Goal: Task Accomplishment & Management: Use online tool/utility

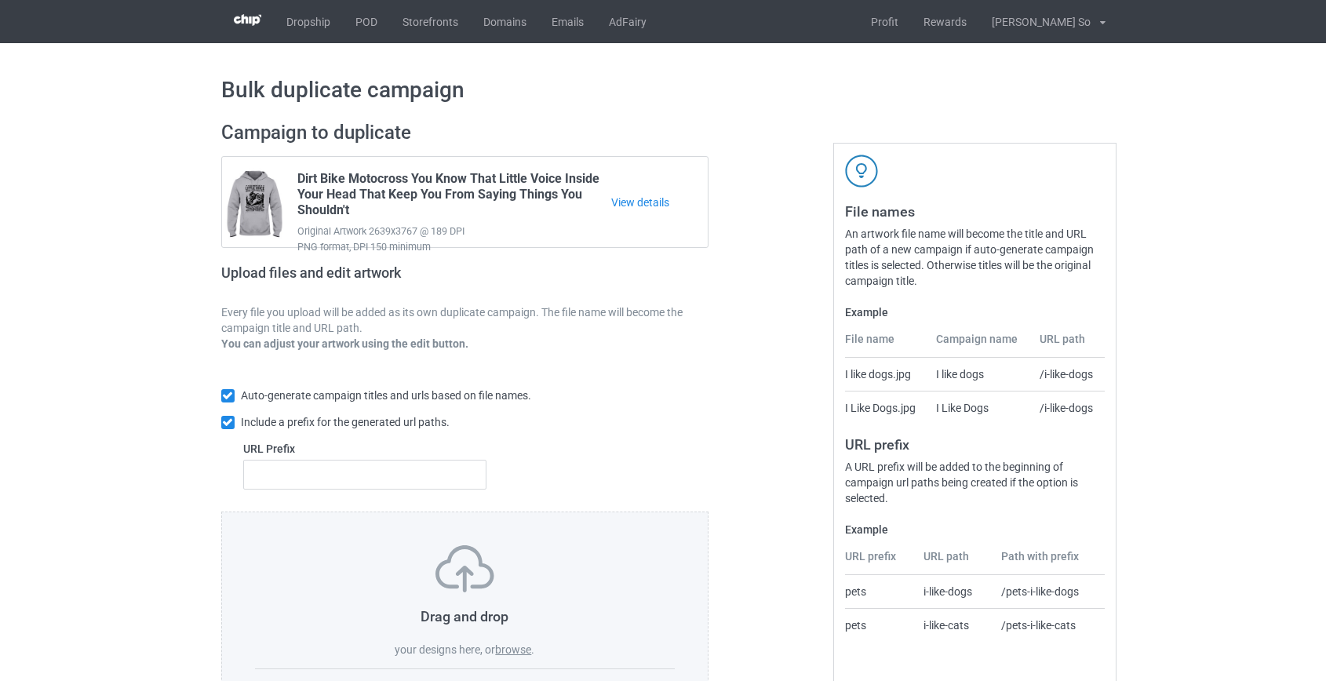
click at [516, 647] on label "browse" at bounding box center [513, 649] width 36 height 13
click at [0, 0] on input "browse" at bounding box center [0, 0] width 0 height 0
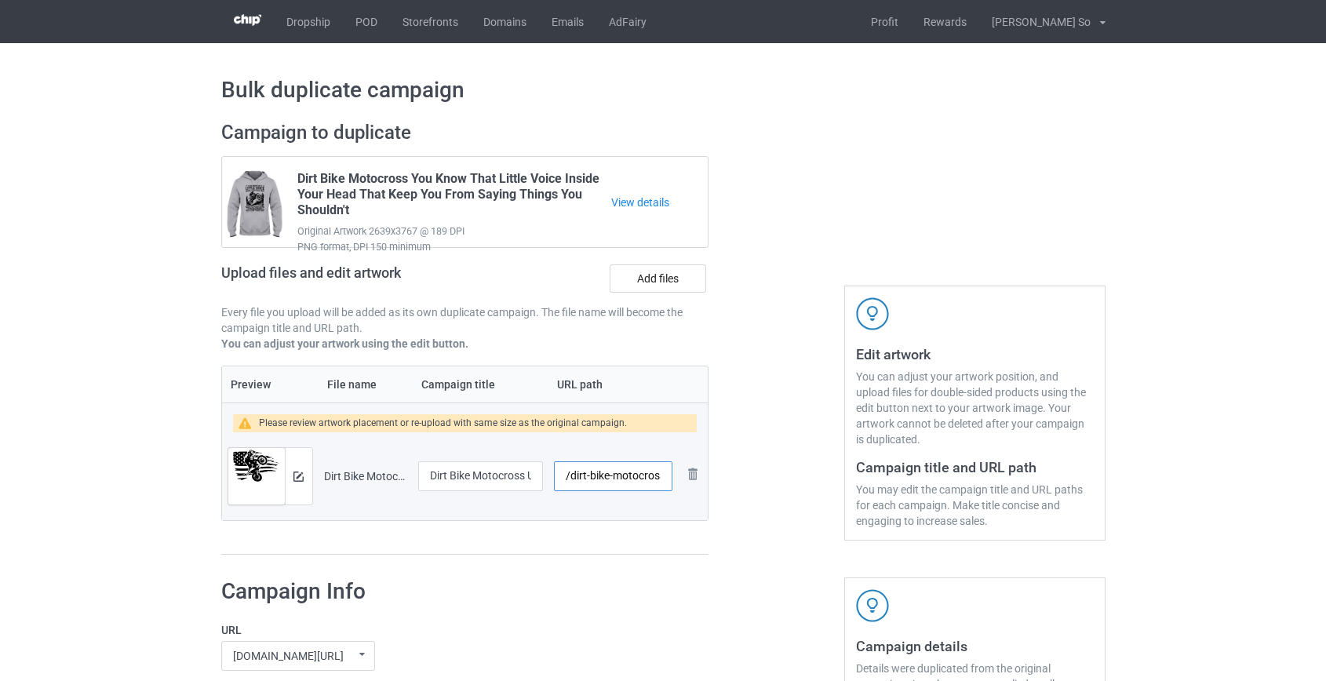
scroll to position [0, 63]
drag, startPoint x: 574, startPoint y: 472, endPoint x: 600, endPoint y: 474, distance: 25.9
click at [599, 473] on input "/dirt-bike-motocross-us-flag-ride" at bounding box center [613, 476] width 118 height 30
click at [300, 478] on img at bounding box center [298, 476] width 10 height 10
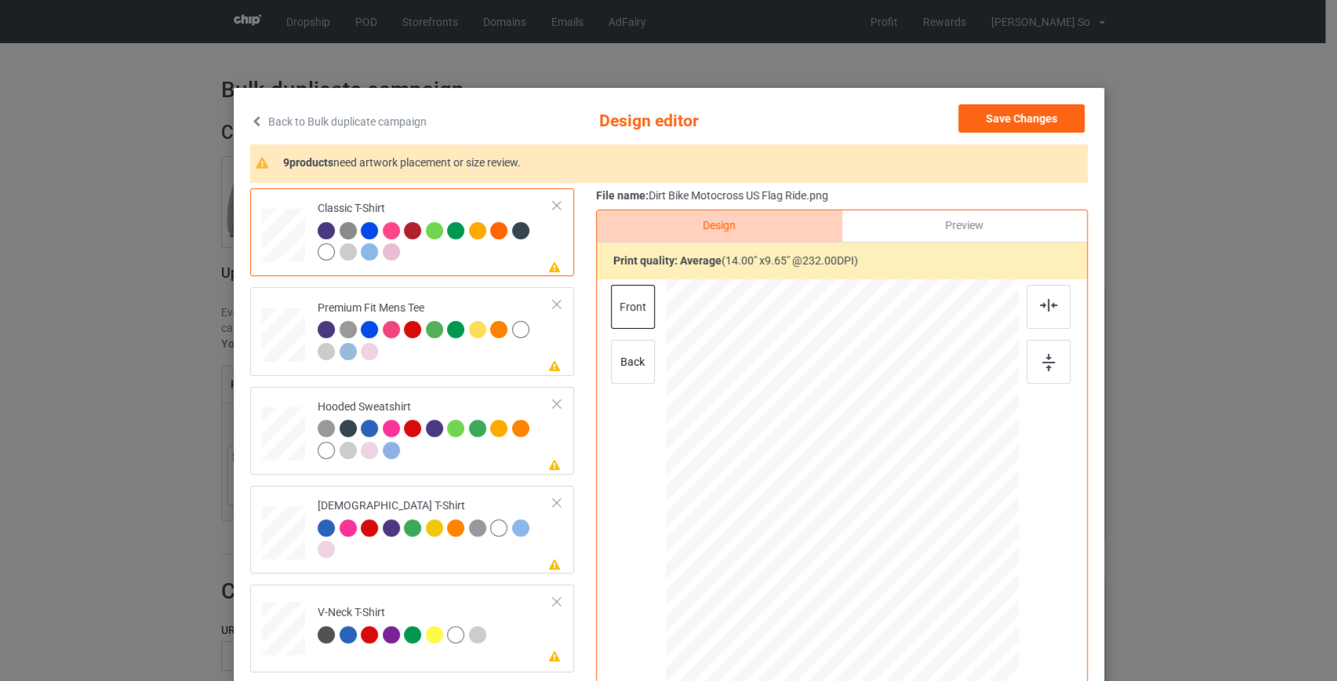
click at [402, 120] on link "Back to Bulk duplicate campaign" at bounding box center [338, 121] width 176 height 35
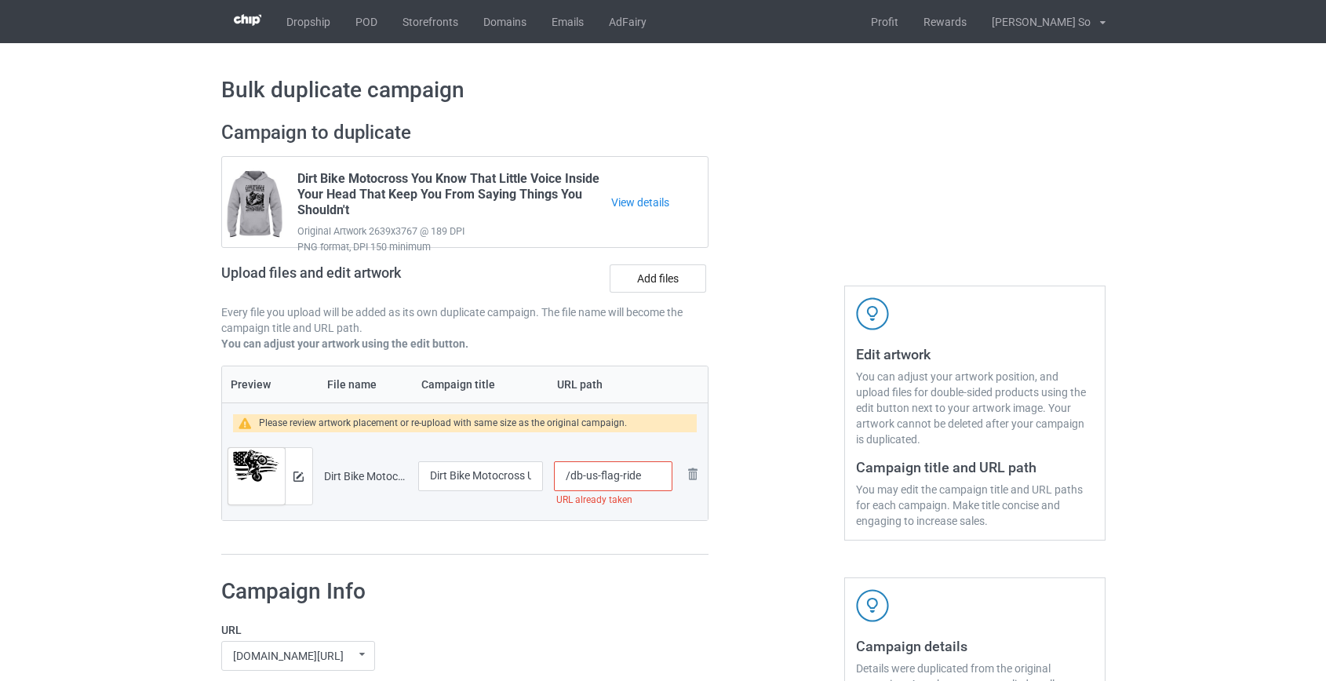
click at [619, 475] on input "/db-us-flag-ride" at bounding box center [613, 476] width 118 height 30
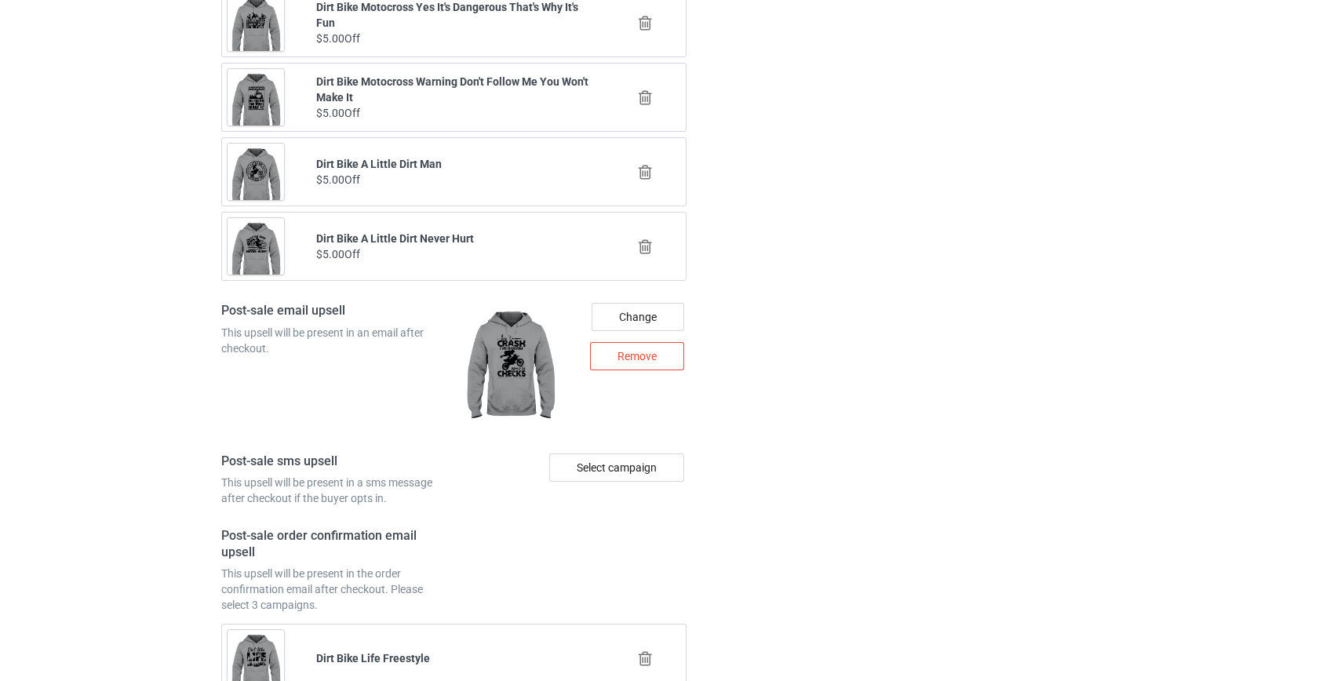
scroll to position [2179, 0]
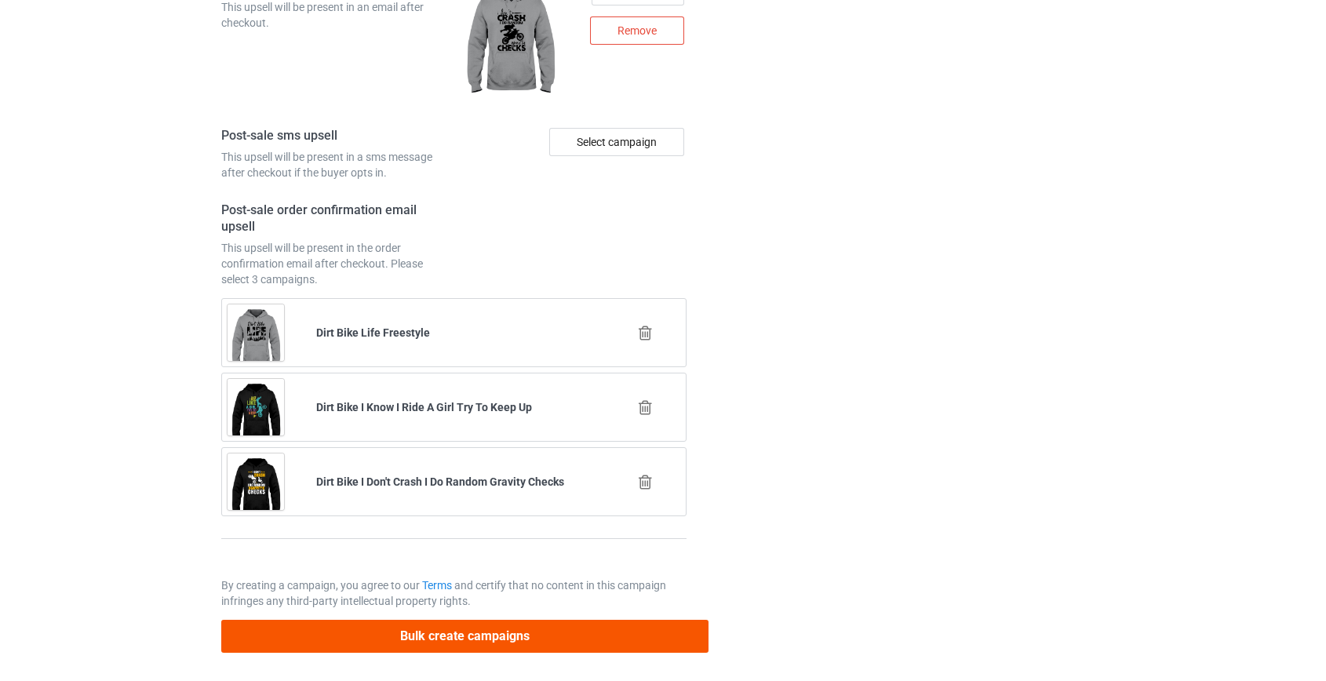
type input "/db-usflagride"
click at [572, 636] on button "Bulk create campaigns" at bounding box center [465, 636] width 488 height 32
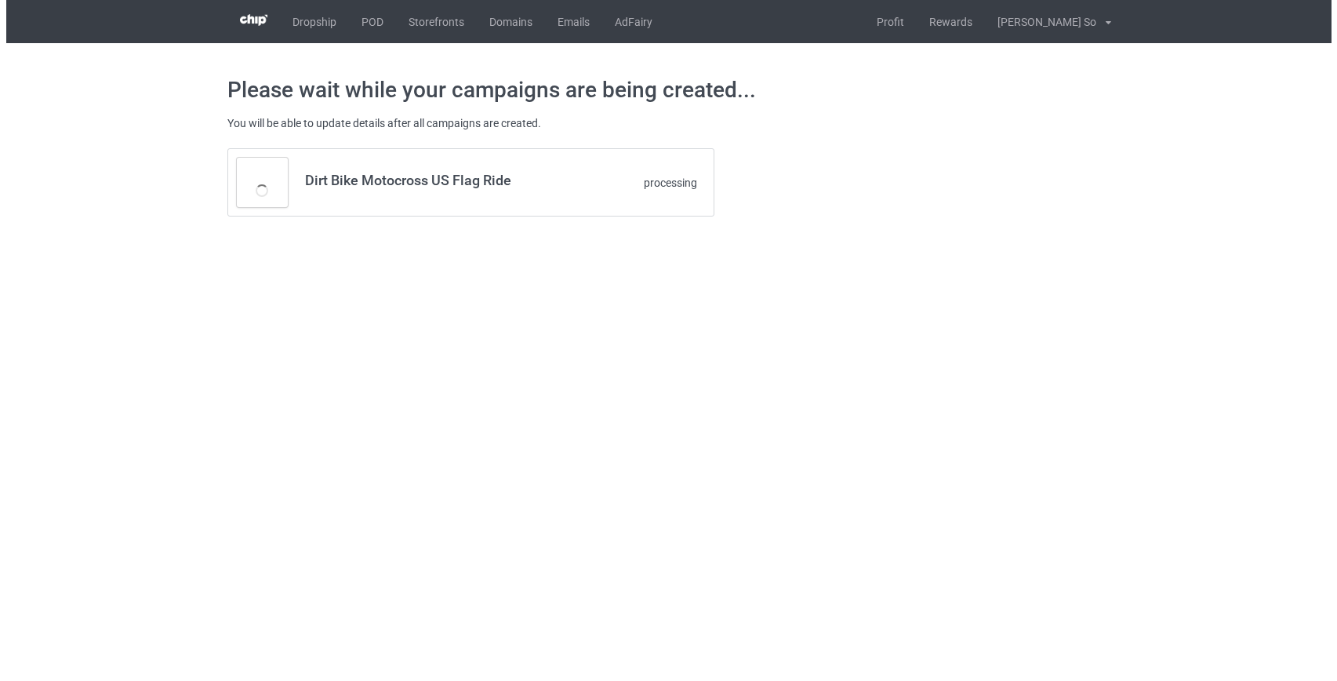
scroll to position [0, 0]
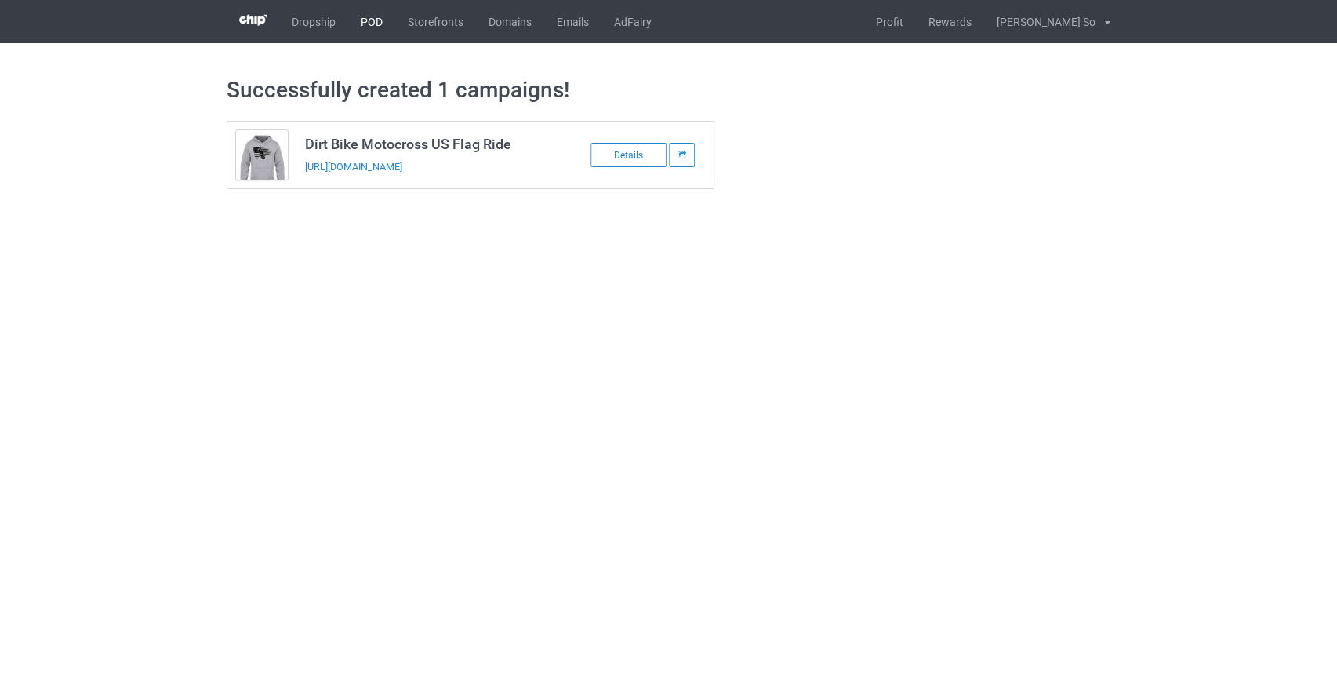
click at [366, 27] on link "POD" at bounding box center [371, 21] width 47 height 43
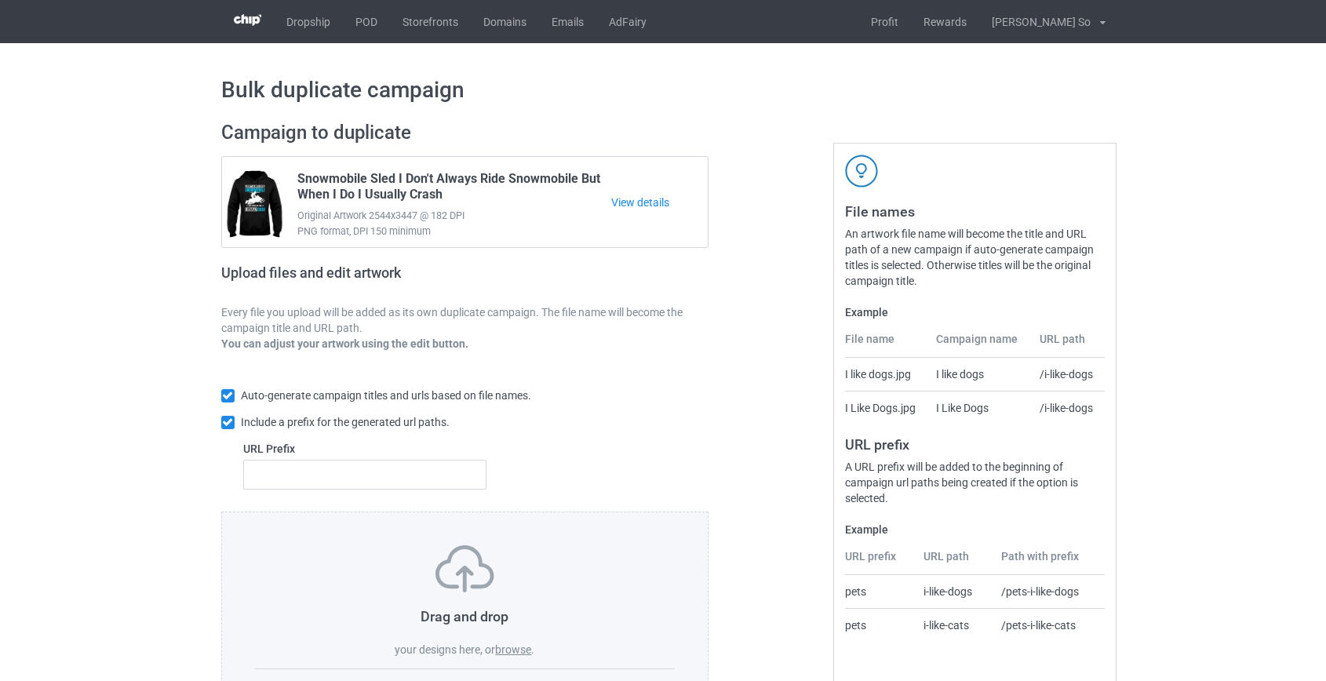
click at [512, 646] on label "browse" at bounding box center [513, 649] width 36 height 13
click at [0, 0] on input "browse" at bounding box center [0, 0] width 0 height 0
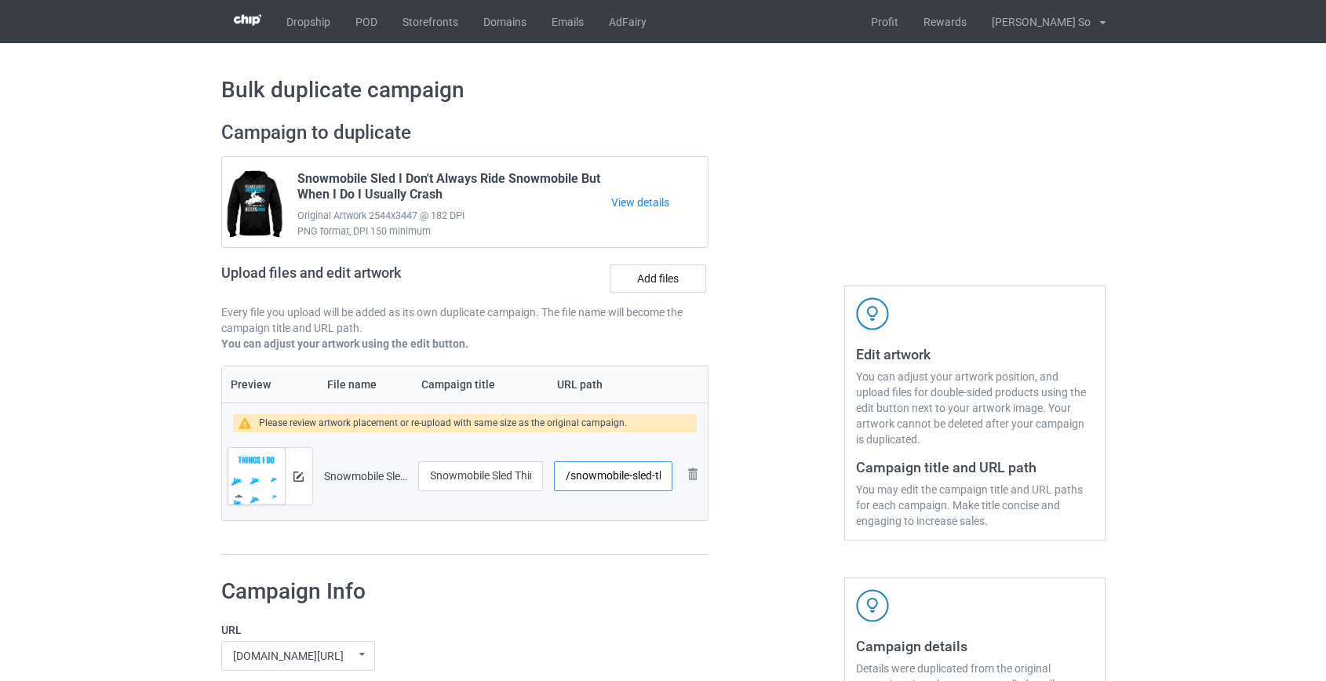
click at [595, 472] on input "/snowmobile-sled-things-i-do-in-my-spare-time" at bounding box center [613, 476] width 118 height 30
drag, startPoint x: 644, startPoint y: 475, endPoint x: 1260, endPoint y: 562, distance: 621.9
type input "/sled-things-i-do"
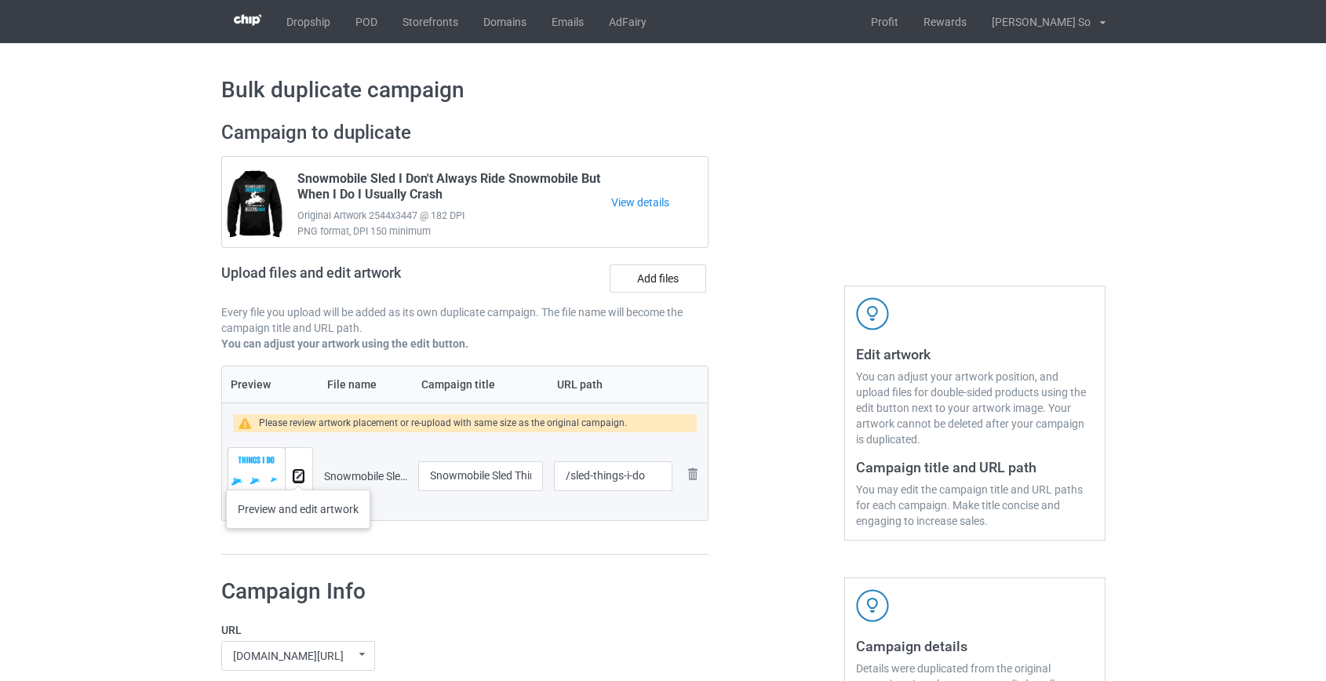
click at [298, 474] on img at bounding box center [298, 476] width 10 height 10
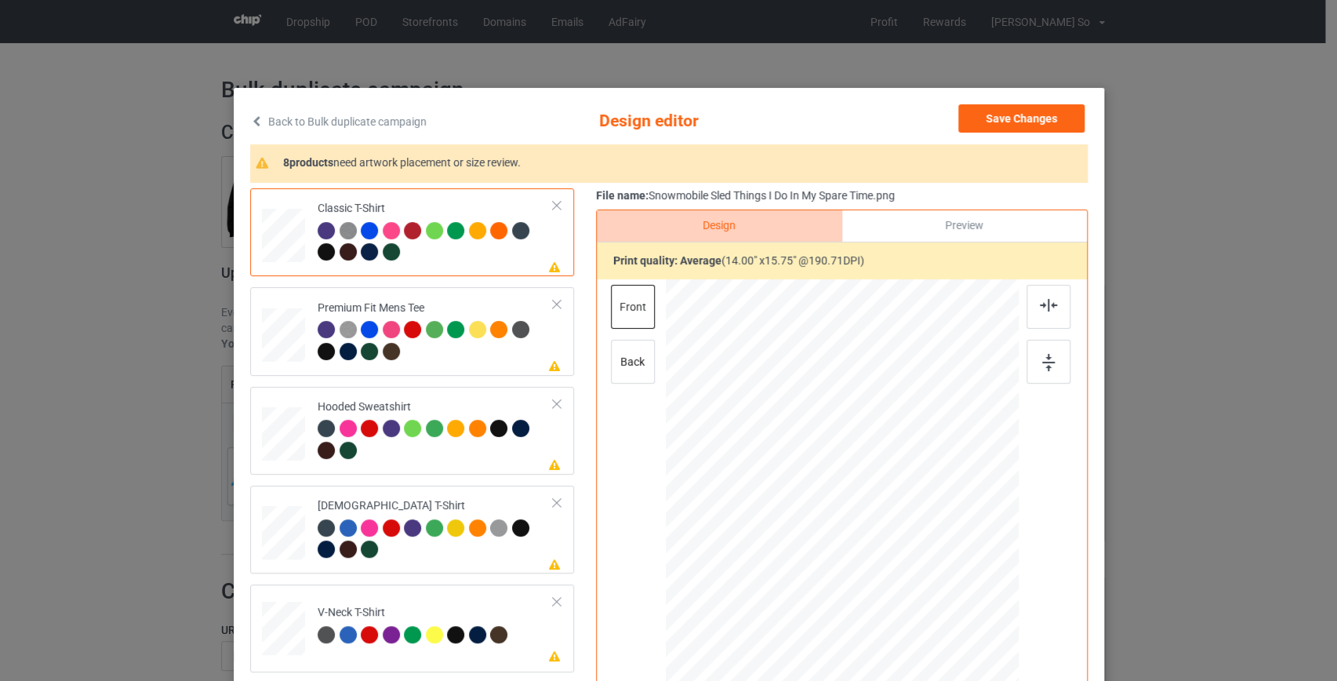
click at [326, 119] on link "Back to Bulk duplicate campaign" at bounding box center [338, 121] width 176 height 35
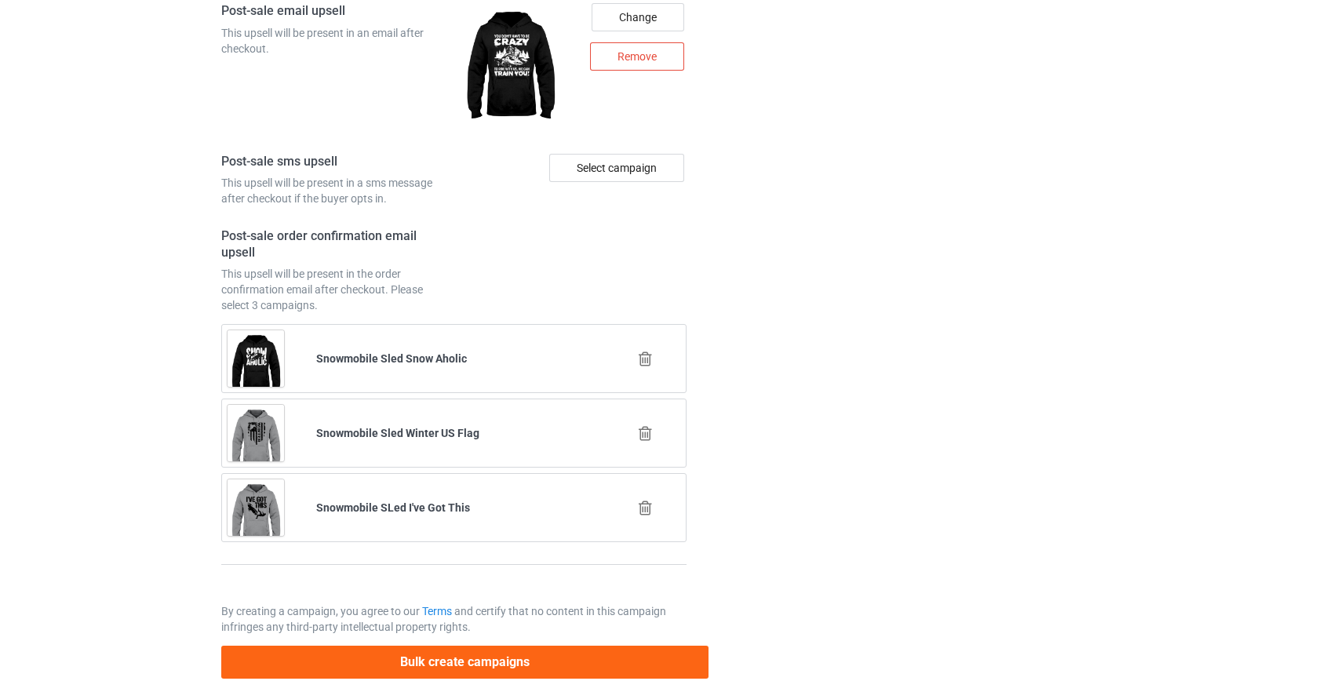
scroll to position [2179, 0]
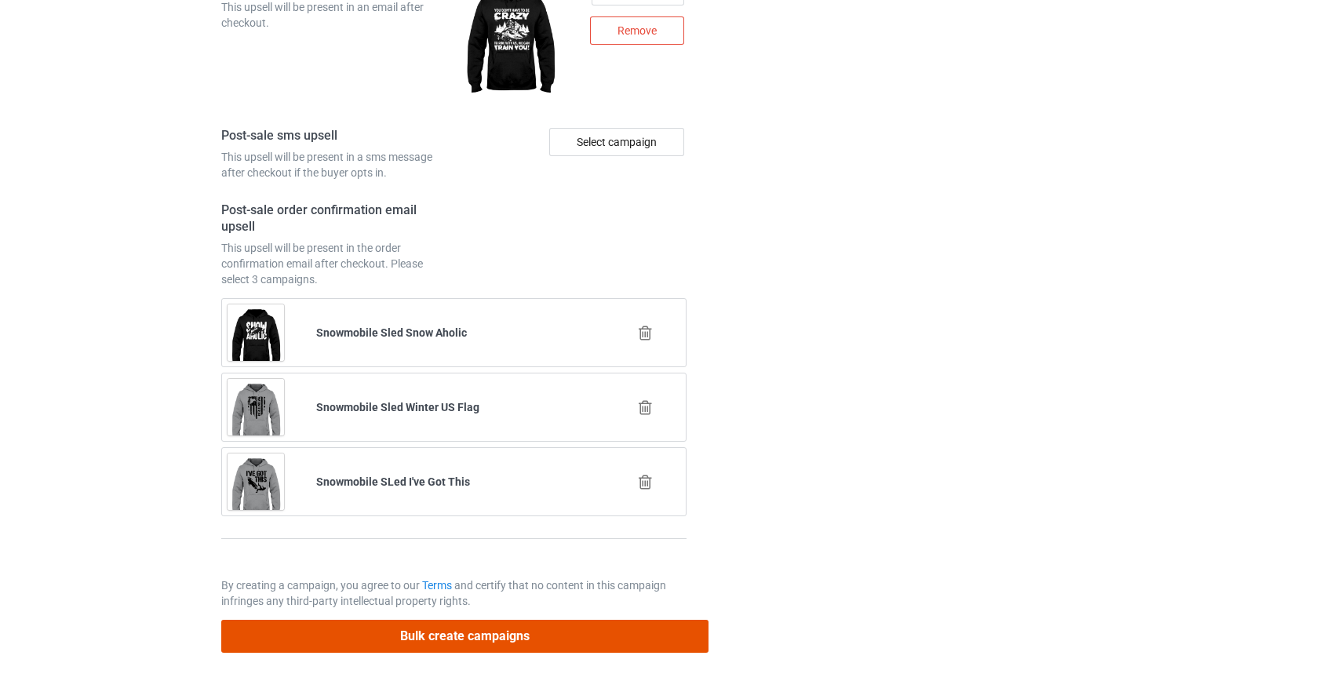
click at [529, 620] on button "Bulk create campaigns" at bounding box center [465, 636] width 488 height 32
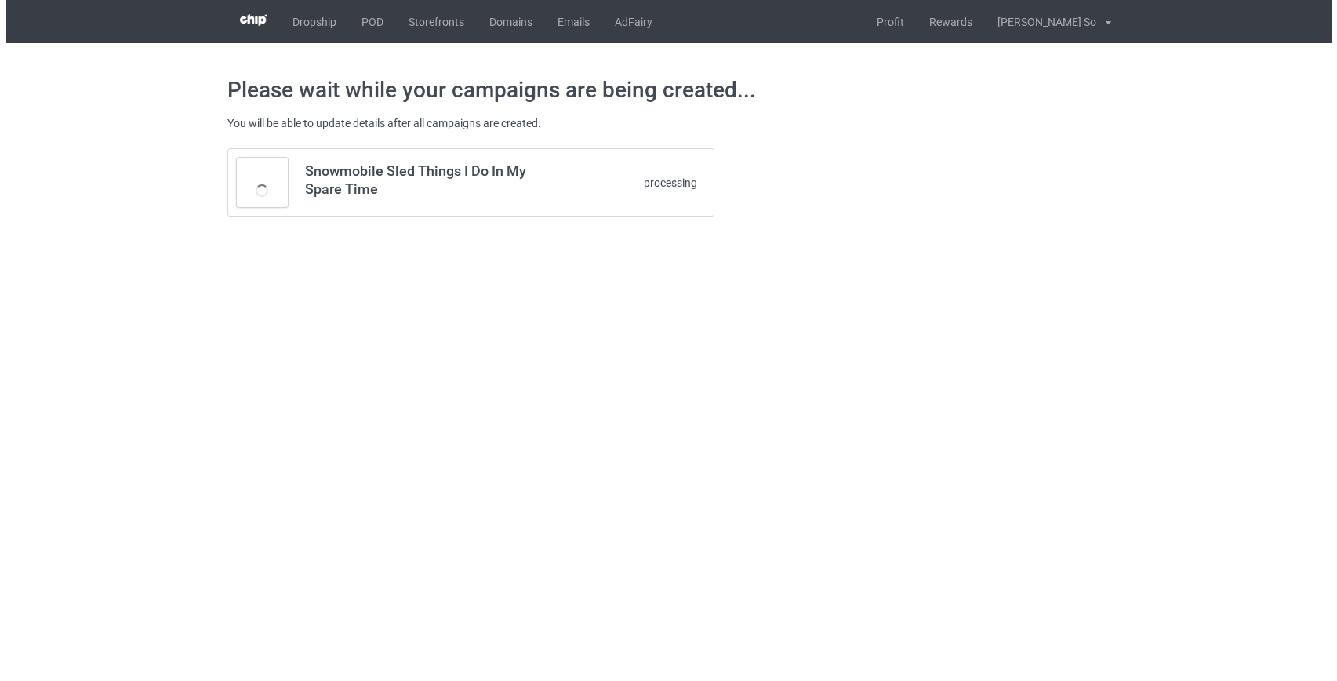
scroll to position [0, 0]
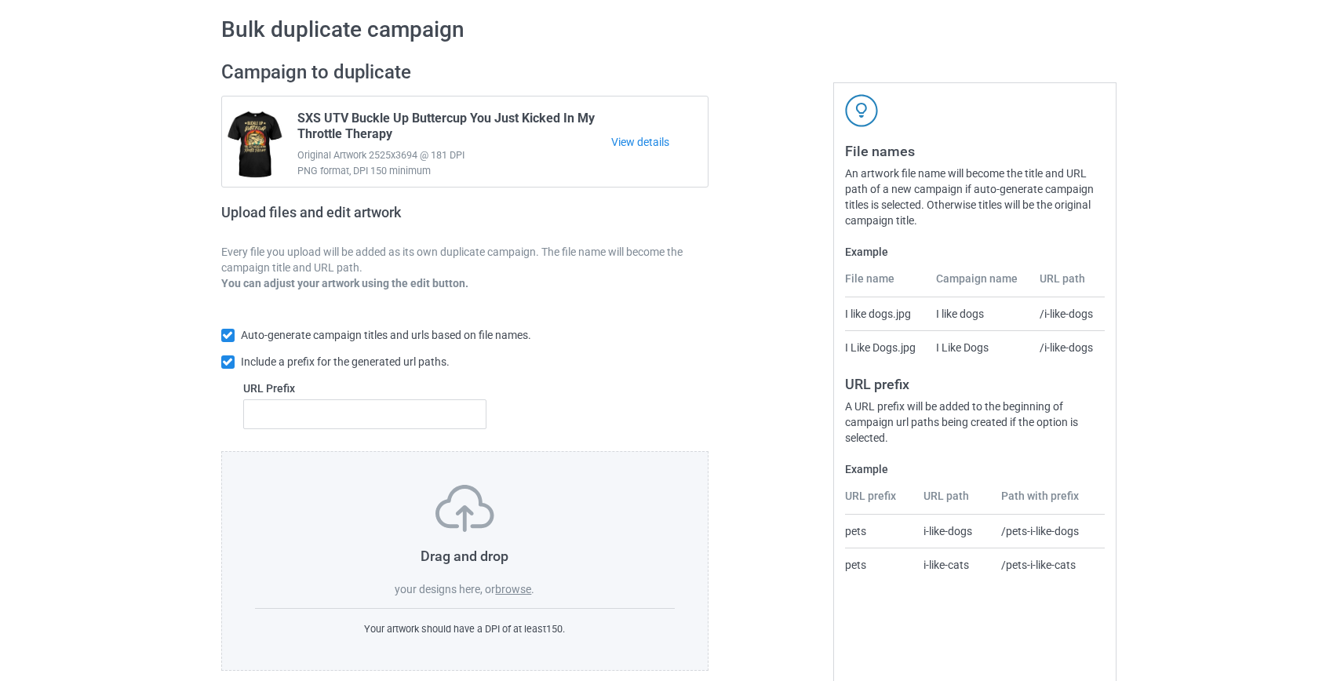
scroll to position [82, 0]
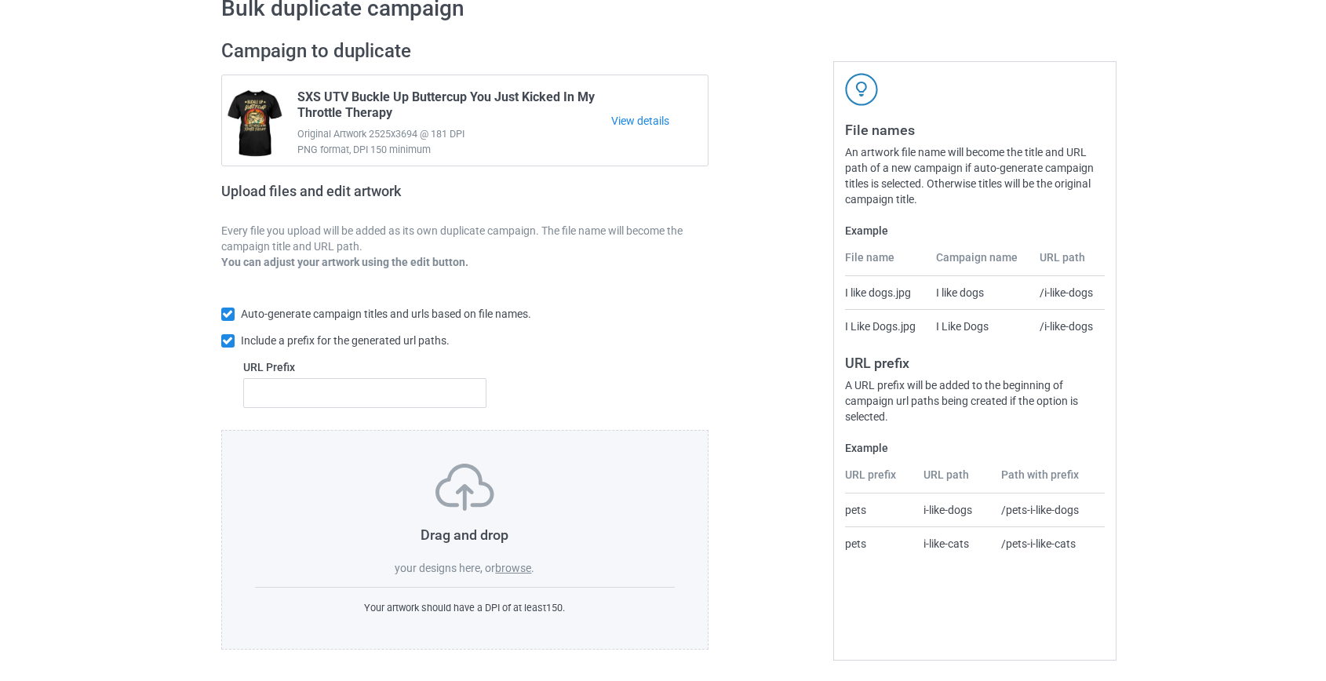
click at [514, 566] on label "browse" at bounding box center [513, 568] width 36 height 13
click at [0, 0] on input "browse" at bounding box center [0, 0] width 0 height 0
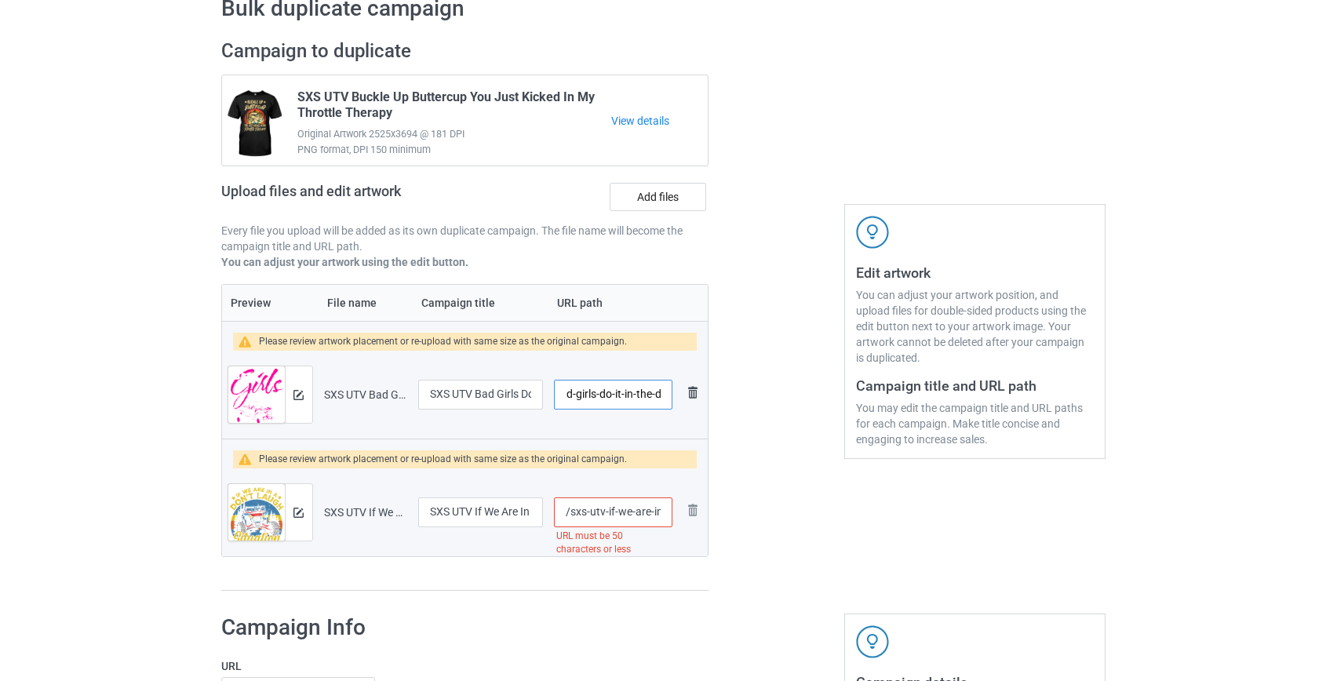
scroll to position [0, 64]
click at [588, 391] on input "/sxs-utv-bad-girls-do-it-in-the-dirt" at bounding box center [613, 395] width 118 height 30
drag, startPoint x: 620, startPoint y: 391, endPoint x: 912, endPoint y: 413, distance: 293.4
click at [912, 413] on div "Campaign to duplicate SXS UTV Buckle Up Buttercup You Just Kicked In My Throttl…" at bounding box center [663, 315] width 906 height 574
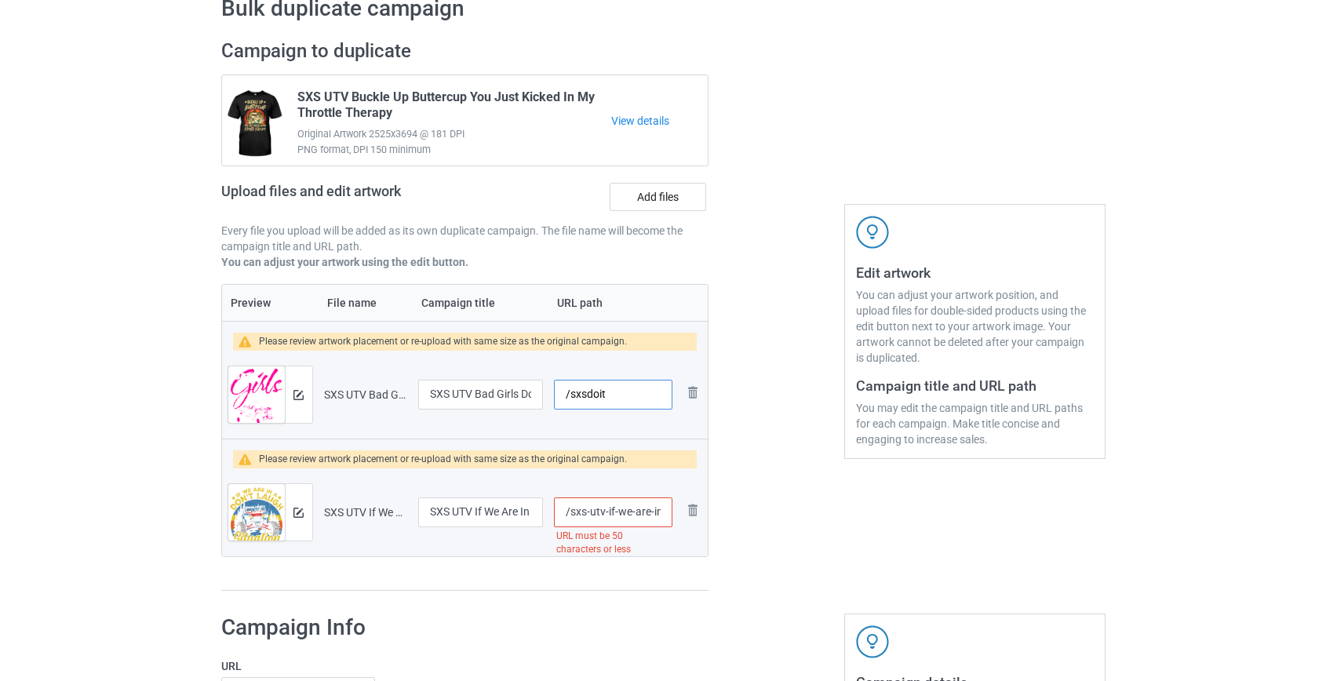
type input "/sxsdoit"
drag, startPoint x: 631, startPoint y: 511, endPoint x: 988, endPoint y: 546, distance: 358.6
click at [988, 546] on div "Campaign to duplicate SXS UTV Buckle Up Buttercup You Just Kicked In My Throttl…" at bounding box center [663, 315] width 906 height 574
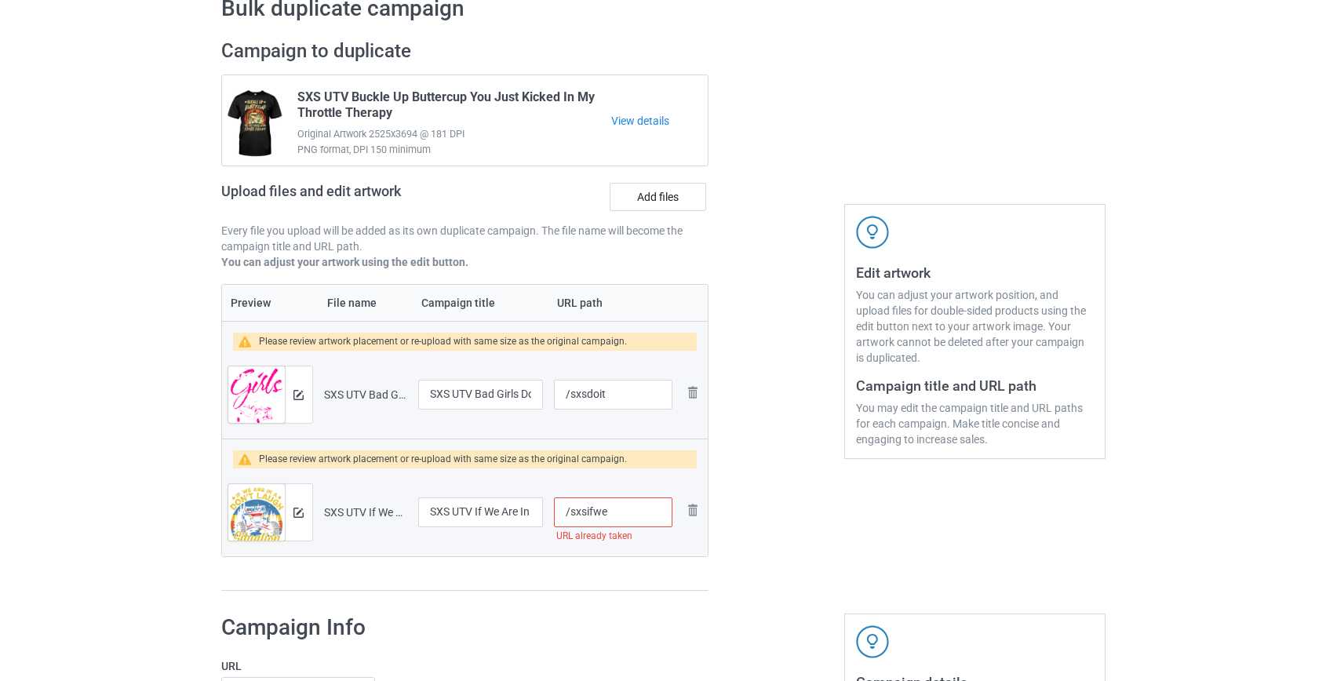
click at [642, 515] on input "/sxsifwe" at bounding box center [613, 512] width 118 height 30
type input "/sxsifwein"
click at [293, 391] on img at bounding box center [298, 395] width 10 height 10
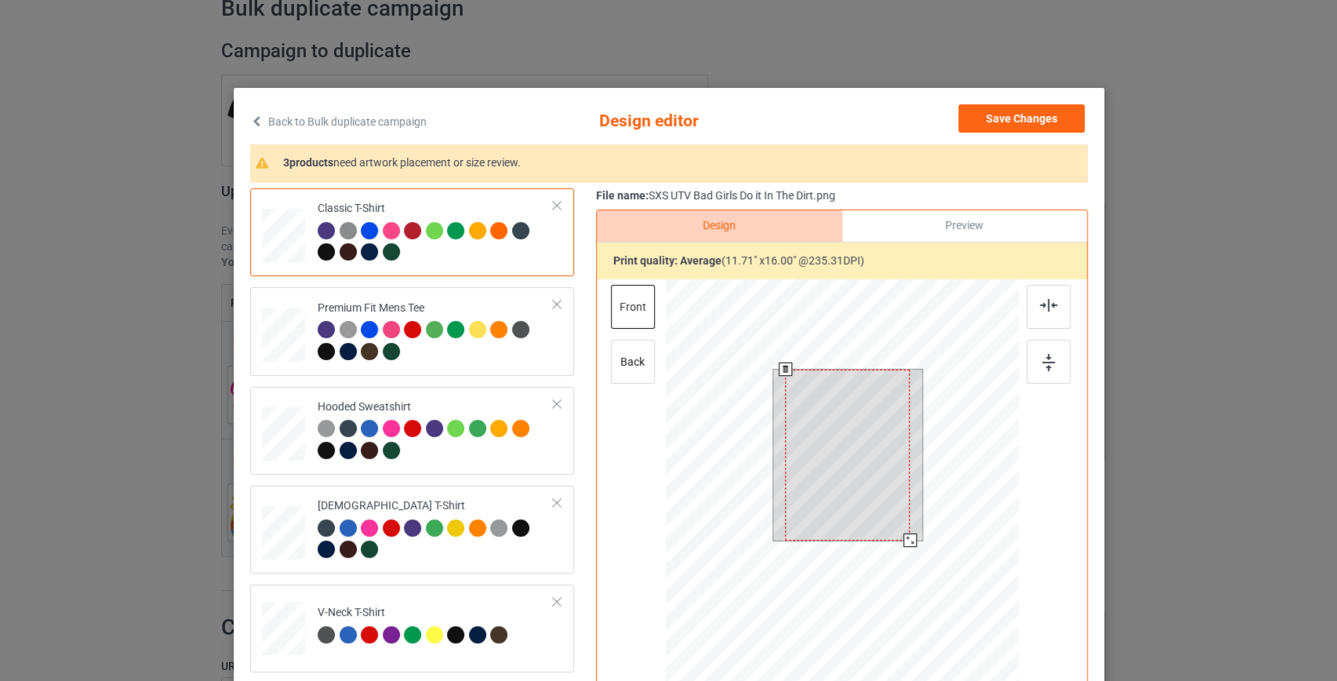
click at [926, 578] on div at bounding box center [841, 502] width 353 height 446
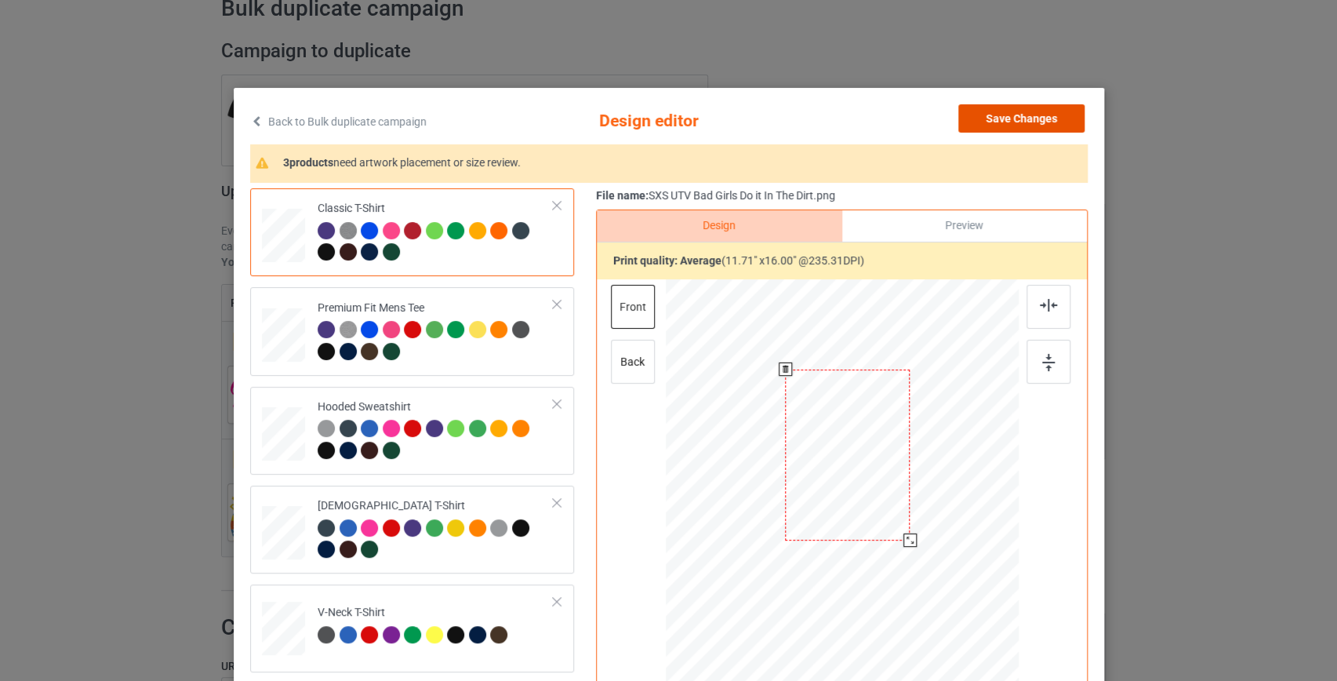
click at [1002, 120] on button "Save Changes" at bounding box center [1022, 118] width 126 height 28
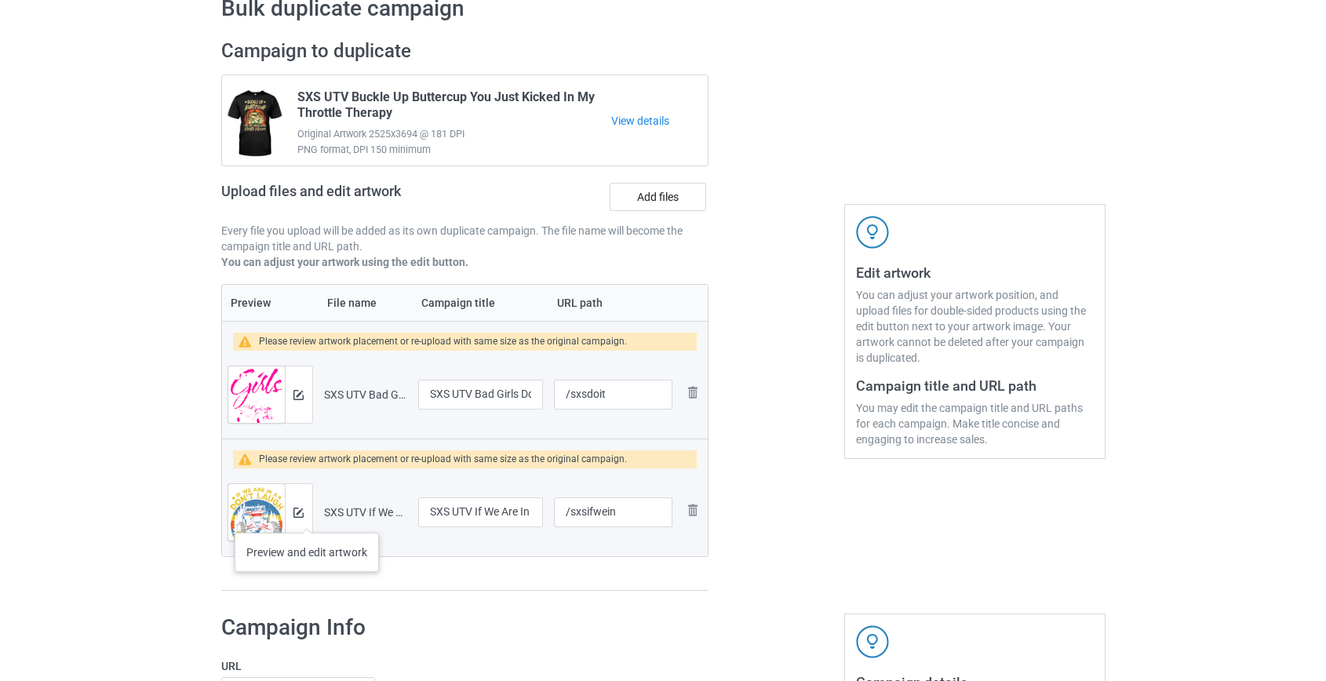
click at [307, 517] on div at bounding box center [298, 512] width 27 height 56
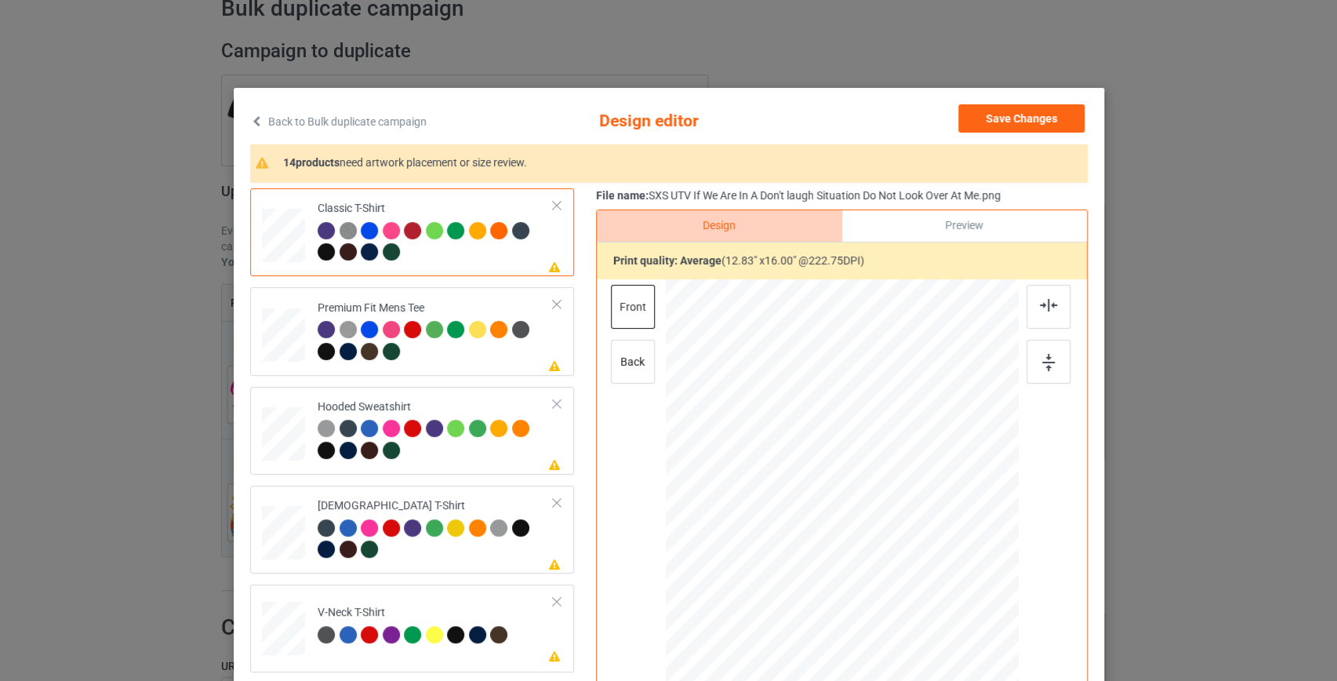
click at [354, 126] on link "Back to Bulk duplicate campaign" at bounding box center [338, 121] width 176 height 35
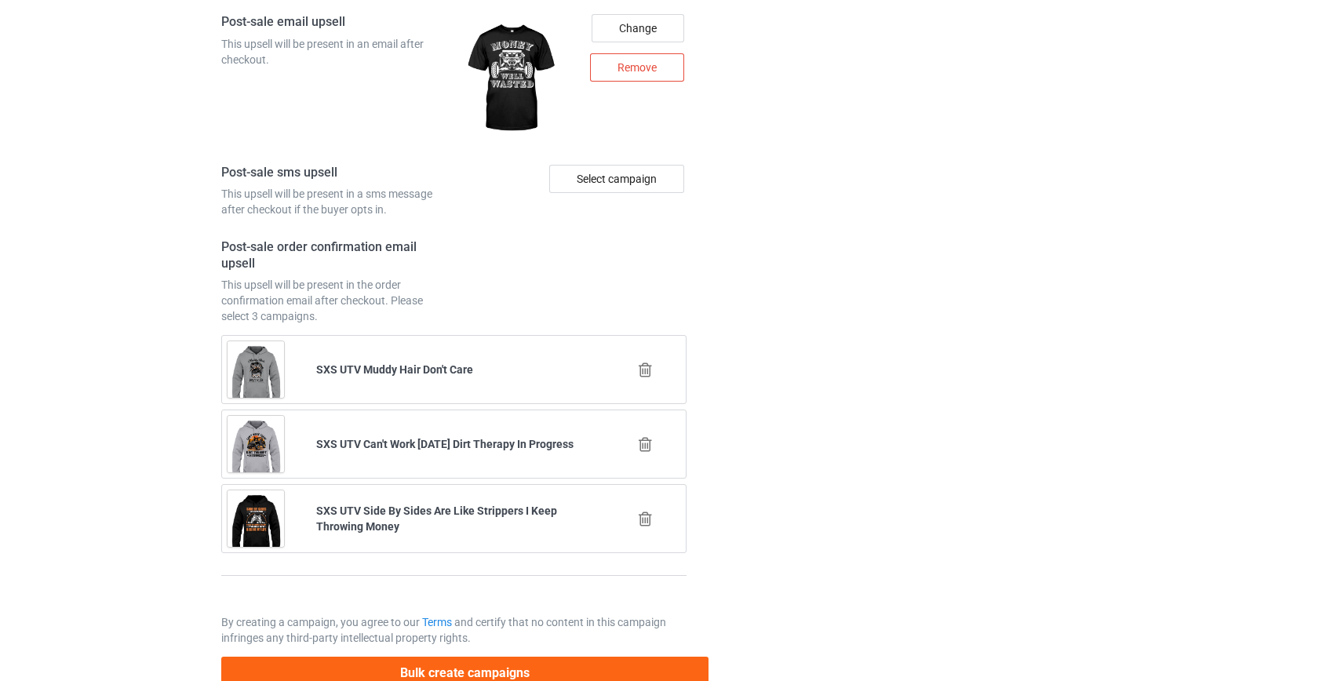
scroll to position [2297, 0]
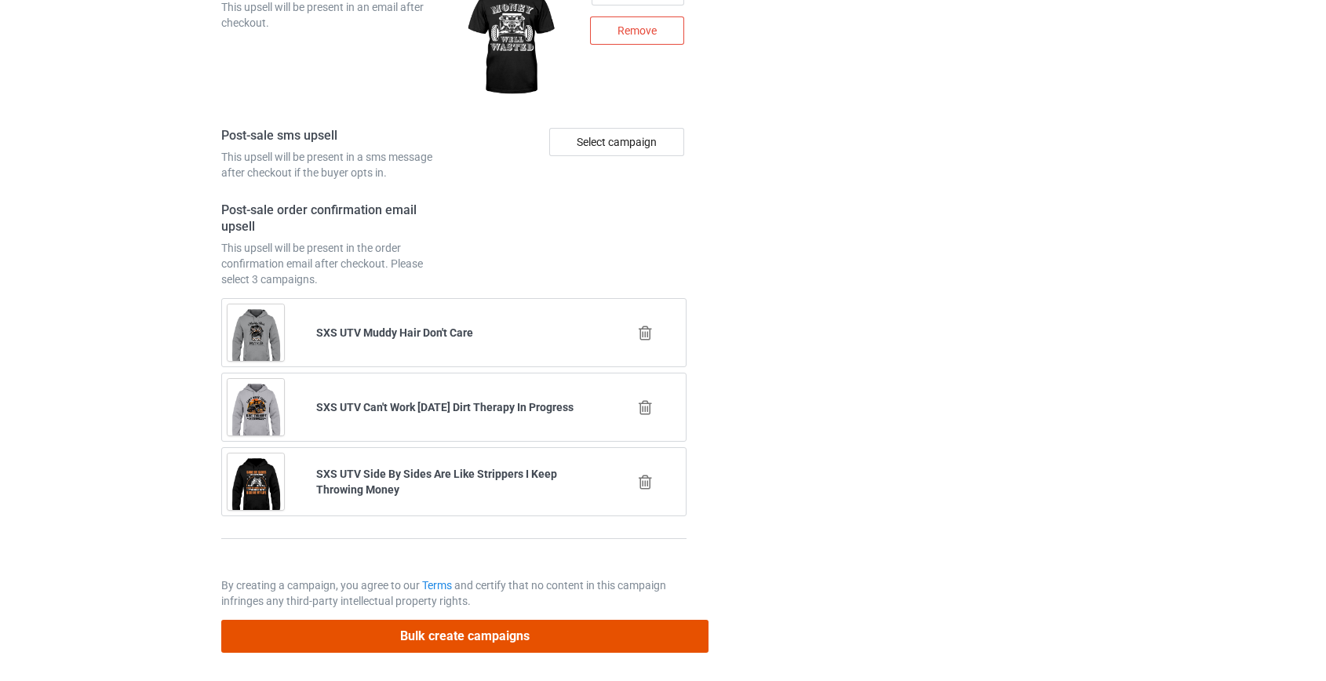
click at [433, 620] on button "Bulk create campaigns" at bounding box center [465, 636] width 488 height 32
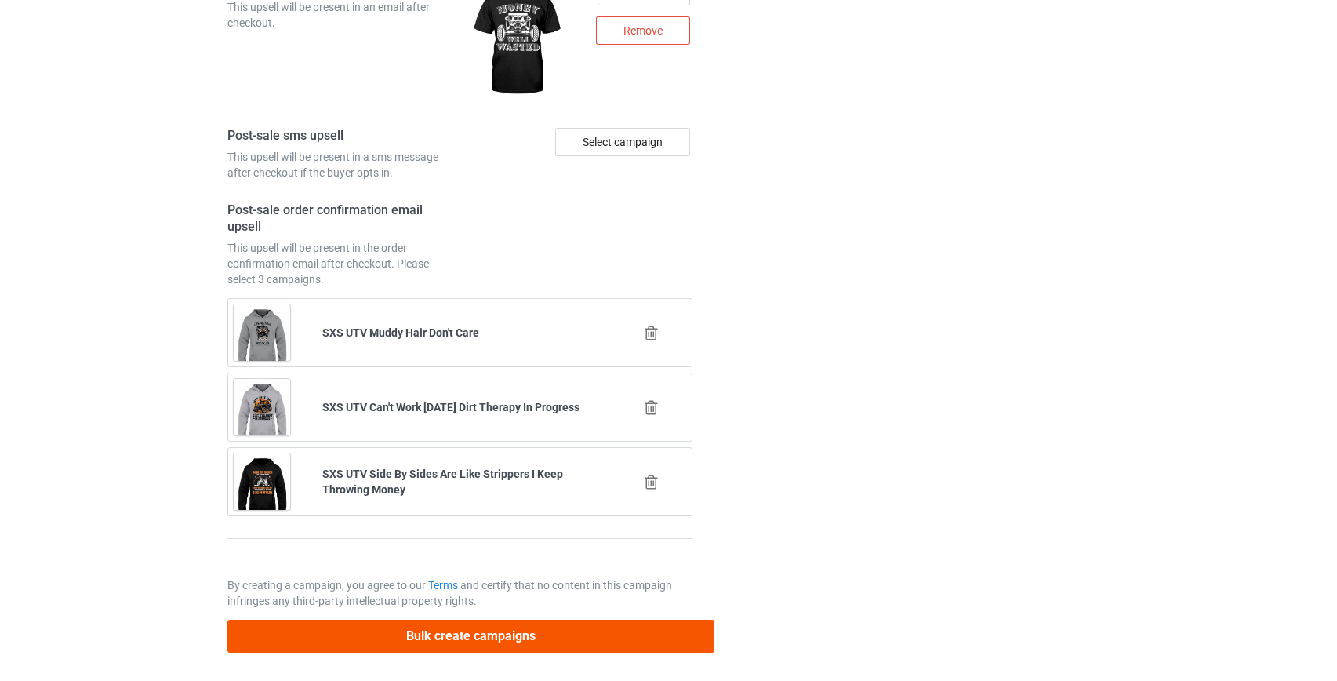
scroll to position [0, 0]
